Goal: Transaction & Acquisition: Purchase product/service

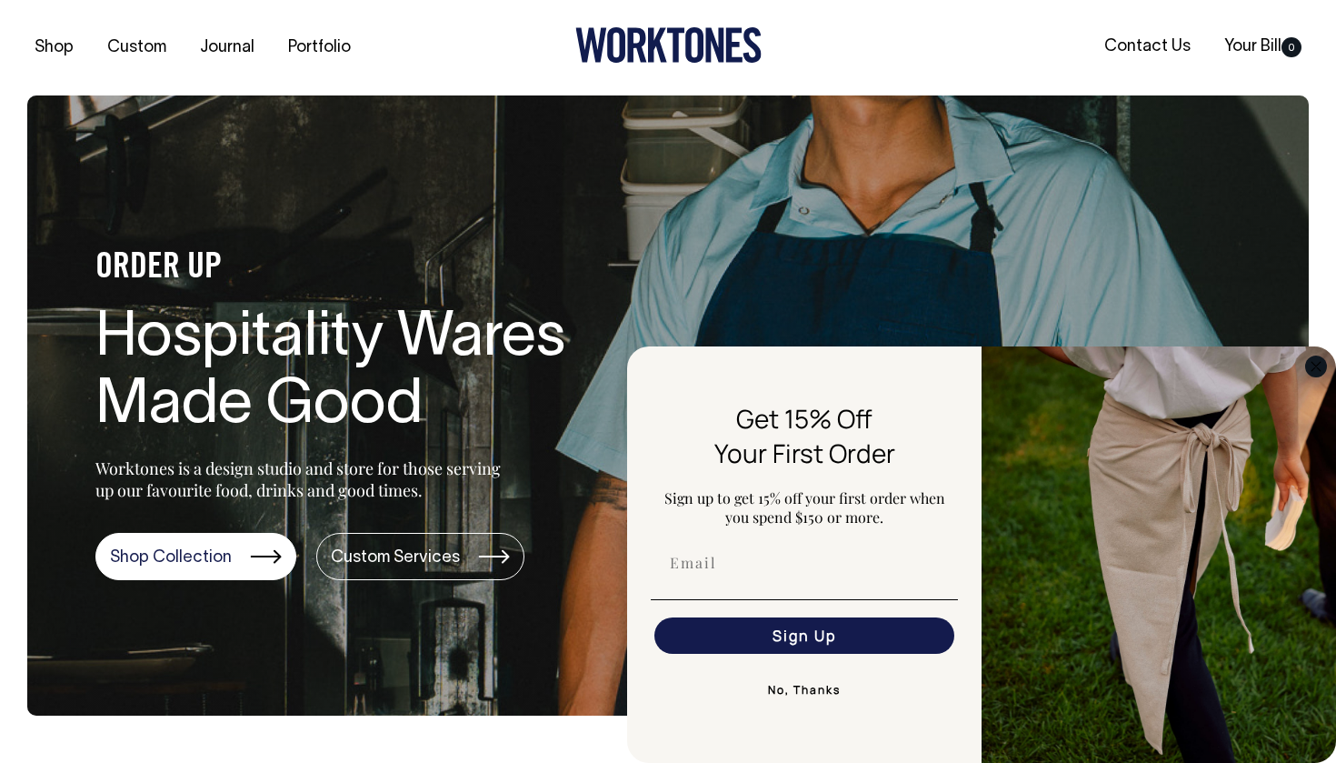
click at [735, 364] on icon "Close dialog" at bounding box center [1316, 366] width 9 height 9
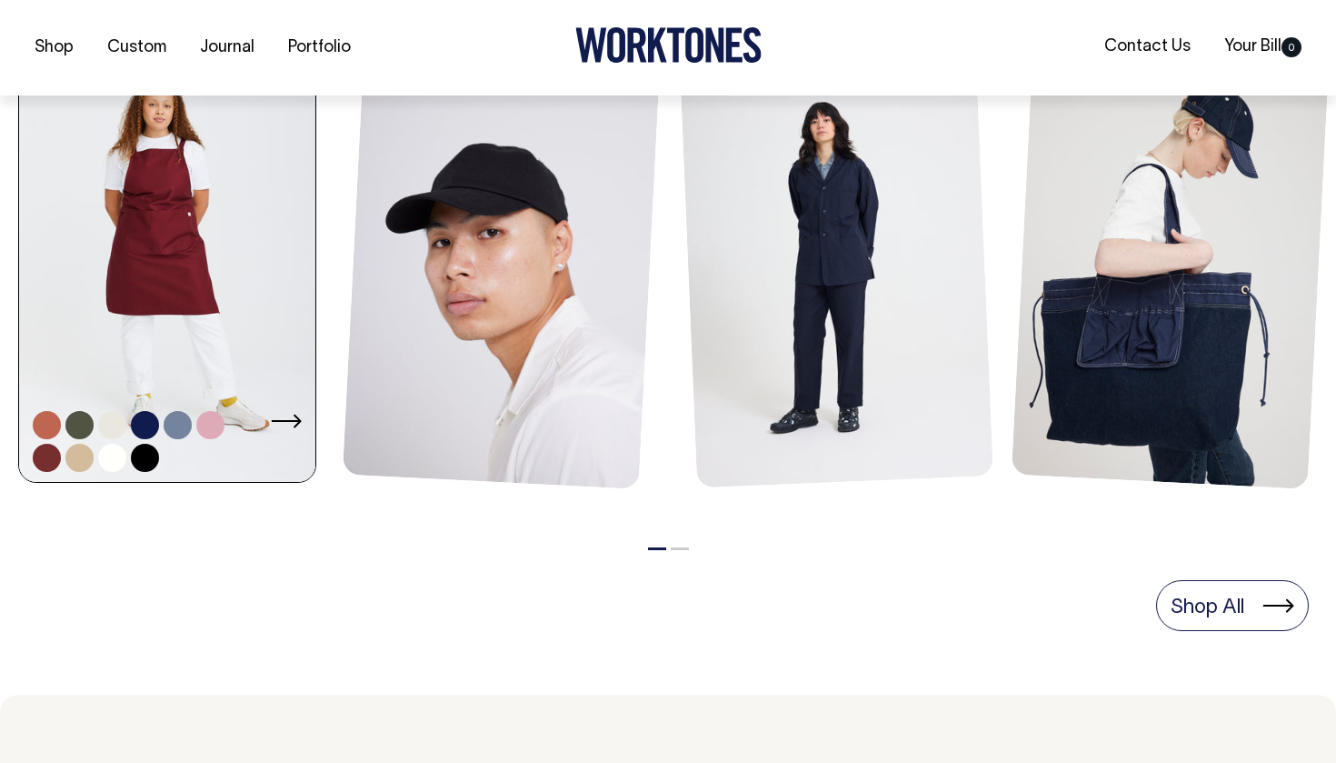
scroll to position [883, 0]
click at [165, 299] on link at bounding box center [167, 260] width 296 height 448
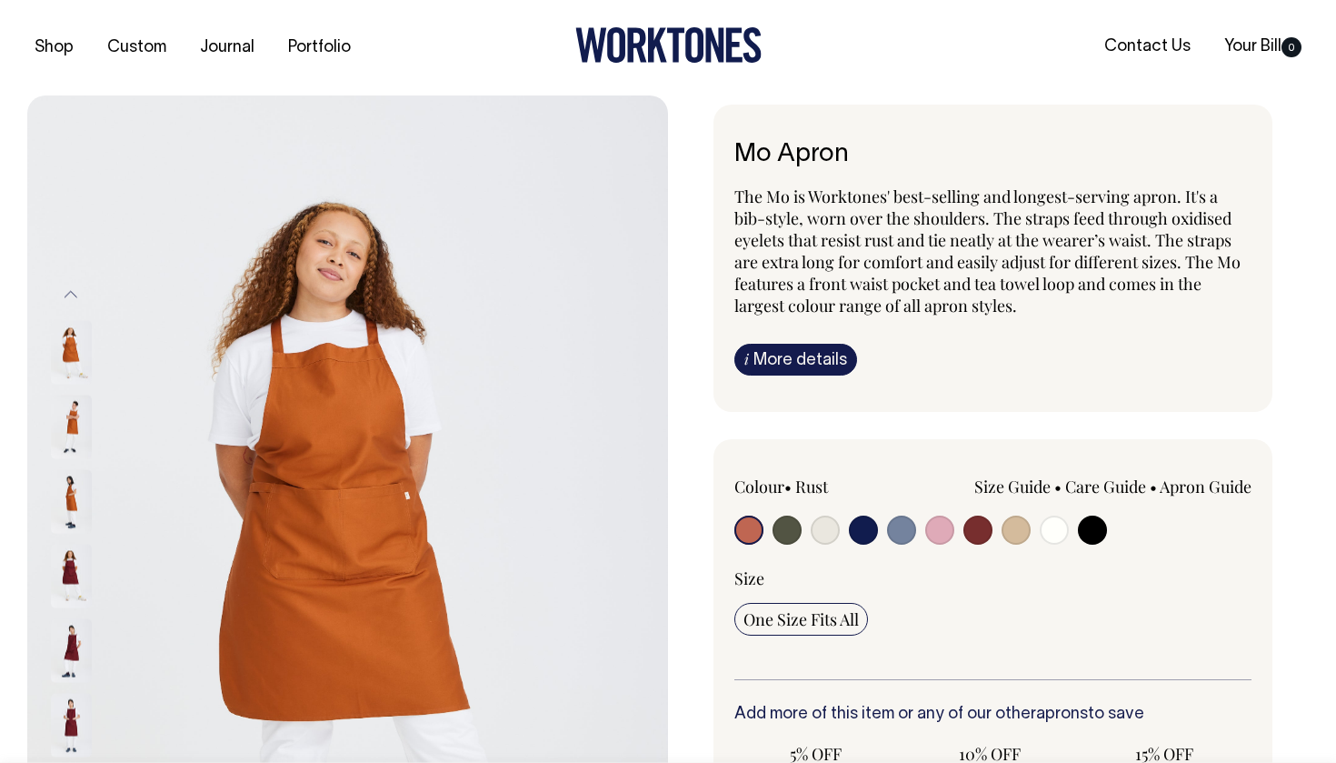
click at [793, 533] on input "radio" at bounding box center [787, 529] width 29 height 29
radio input "true"
select select "Olive"
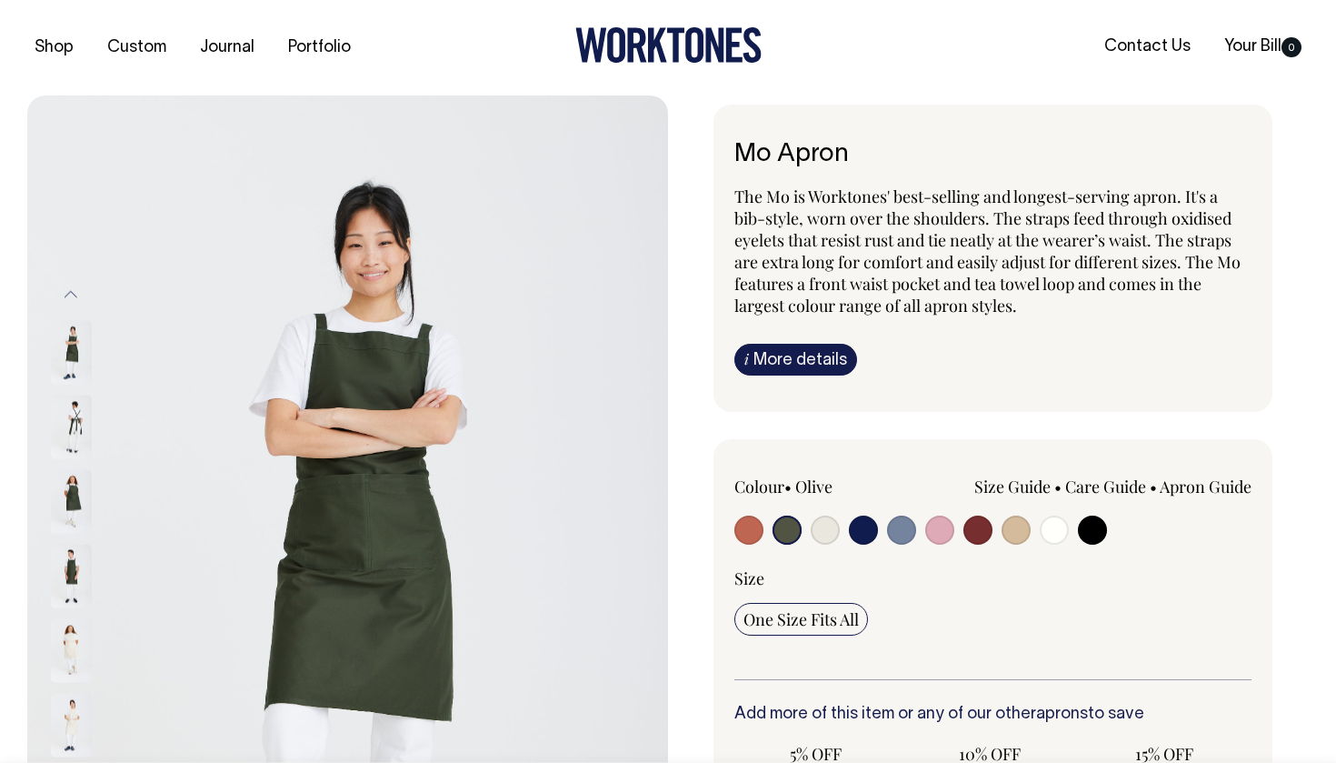
click at [970, 536] on input "radio" at bounding box center [977, 529] width 29 height 29
radio input "true"
select select "Burgundy"
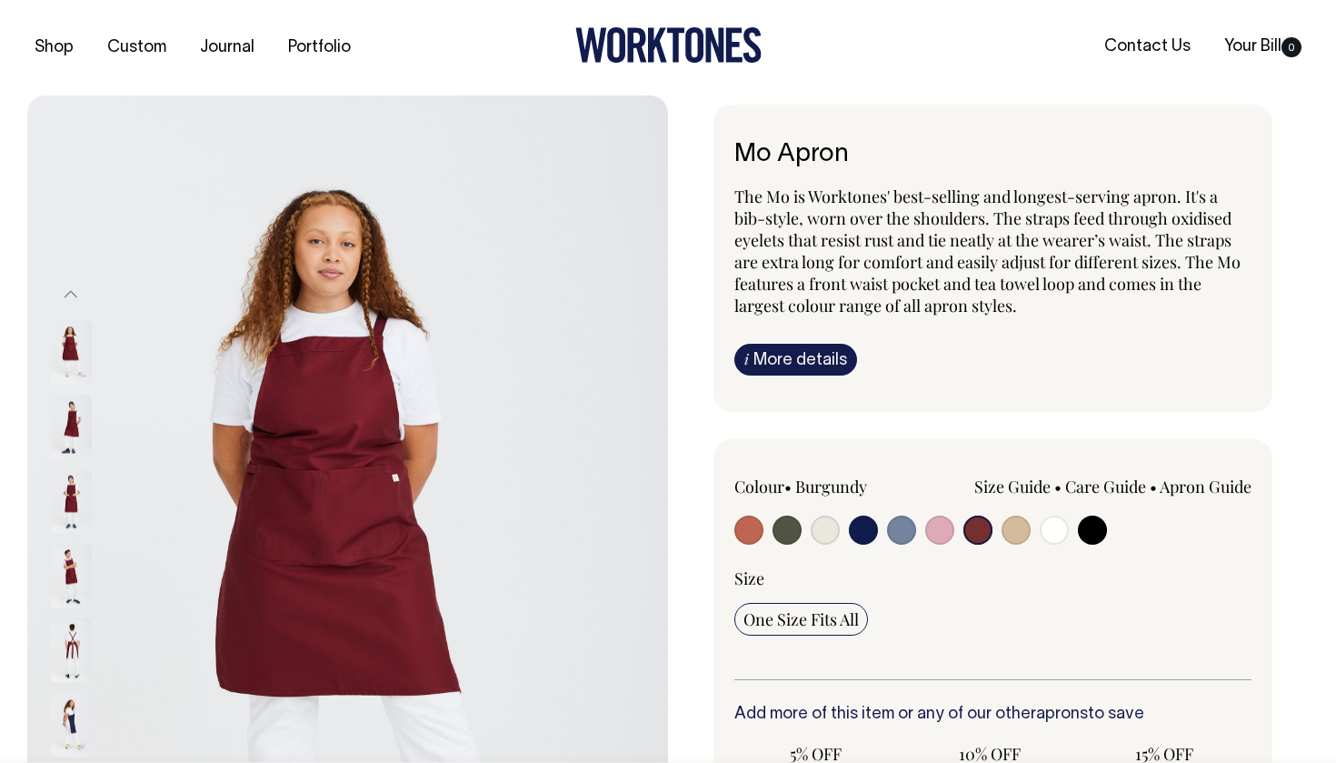
click at [1098, 527] on input "radio" at bounding box center [1092, 529] width 29 height 29
radio input "true"
select select "Black"
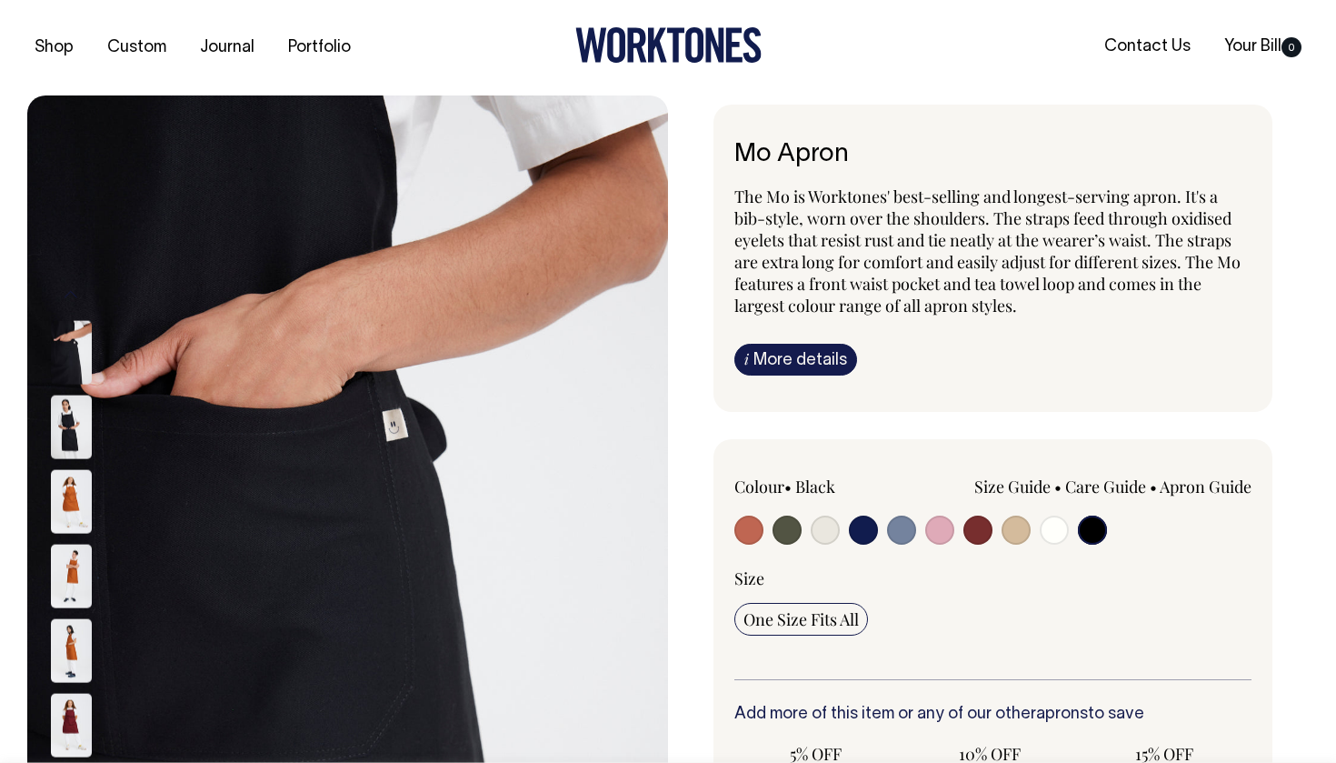
click at [946, 525] on input "radio" at bounding box center [939, 529] width 29 height 29
radio input "true"
select select "Pink"
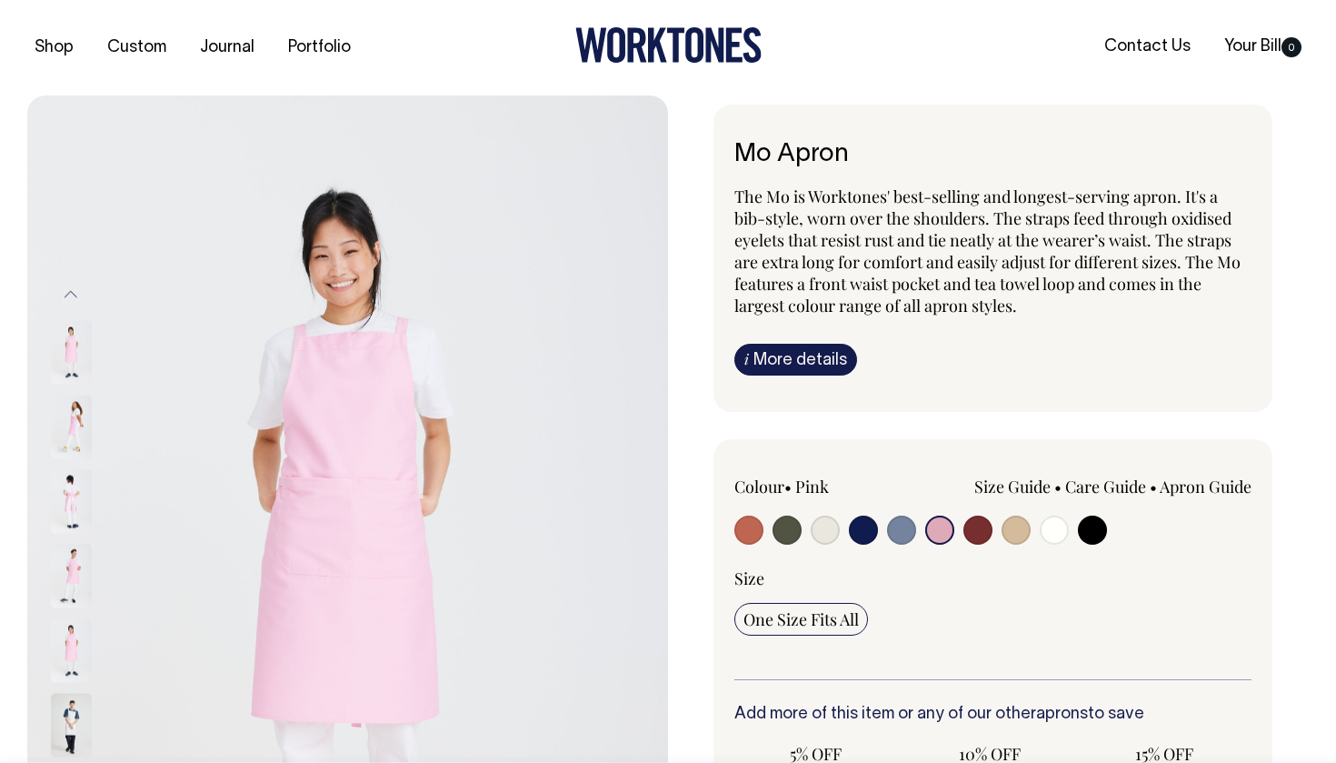
click at [894, 529] on input "radio" at bounding box center [901, 529] width 29 height 29
radio input "true"
select select "Blue/Grey"
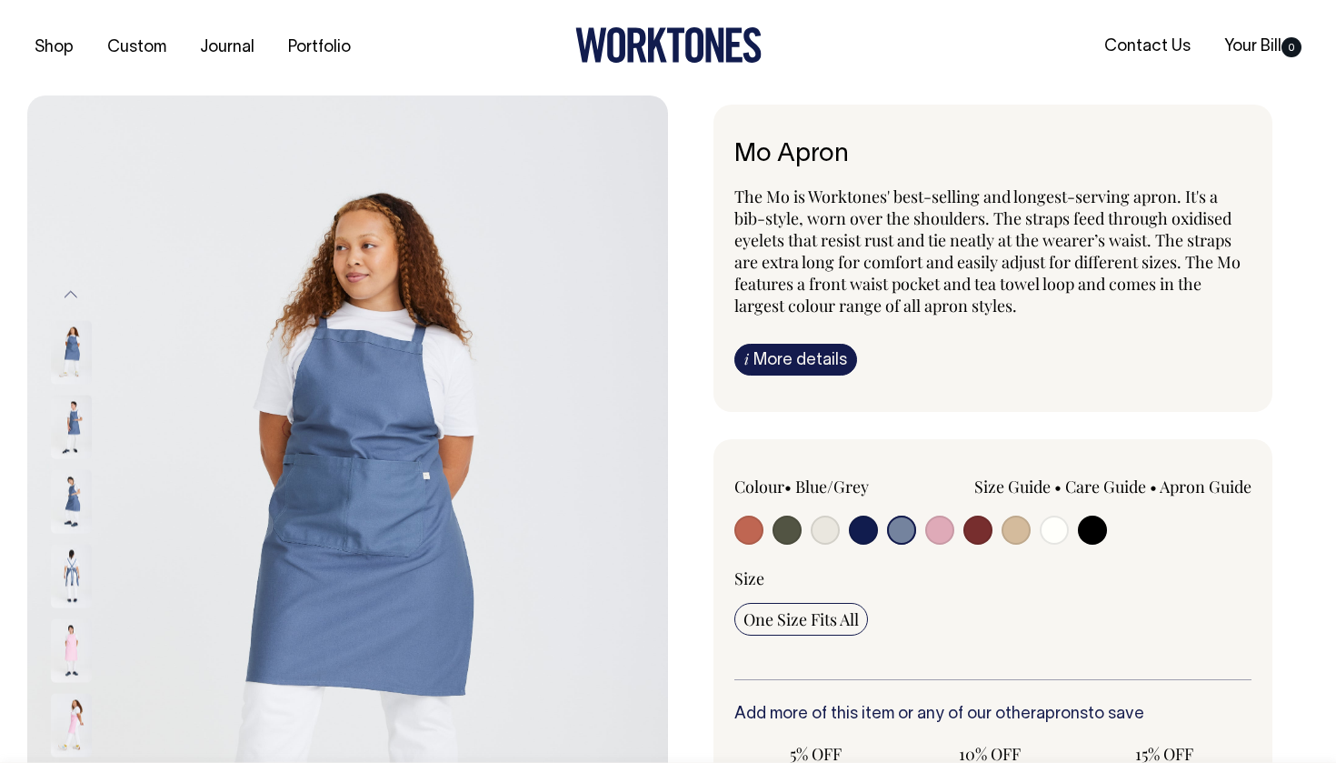
click at [859, 534] on input "radio" at bounding box center [863, 529] width 29 height 29
radio input "true"
select select "Dark Navy"
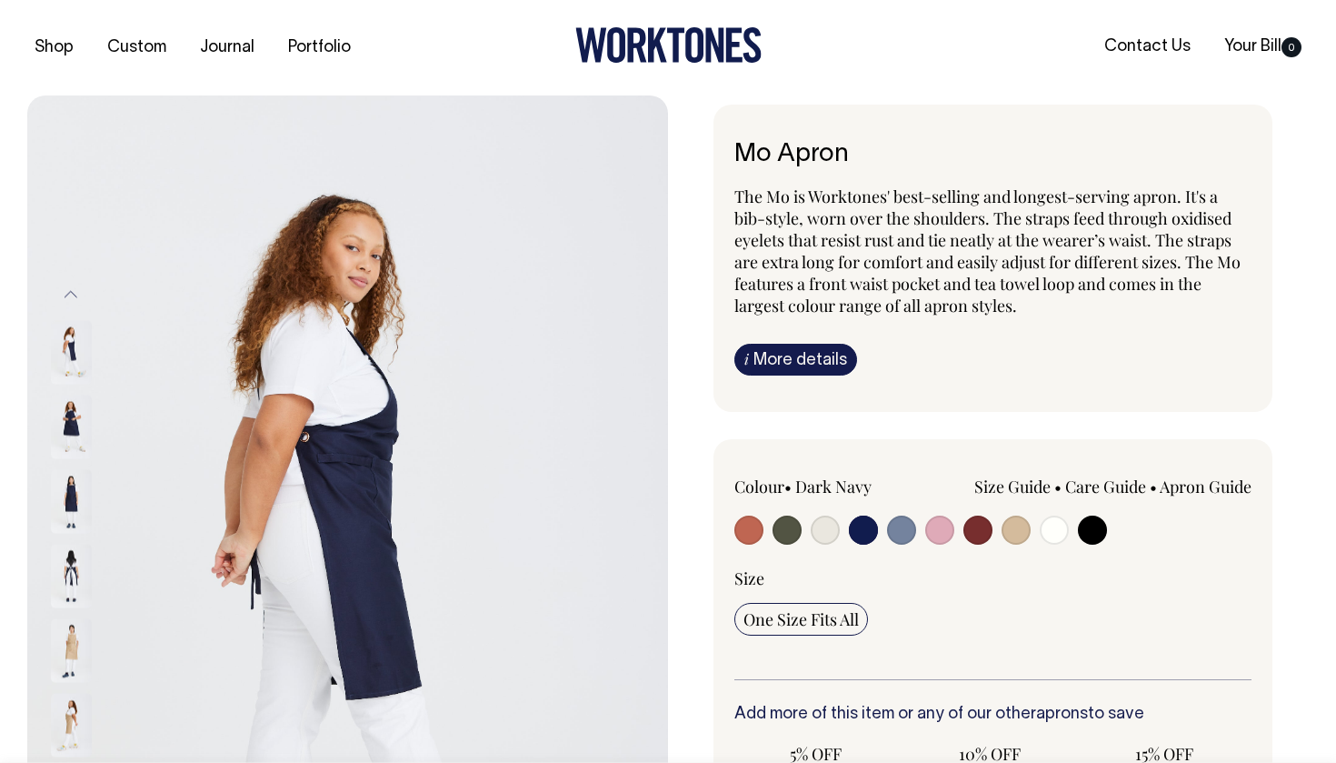
click at [830, 537] on input "radio" at bounding box center [825, 529] width 29 height 29
radio input "true"
select select "Natural"
